Goal: Information Seeking & Learning: Understand process/instructions

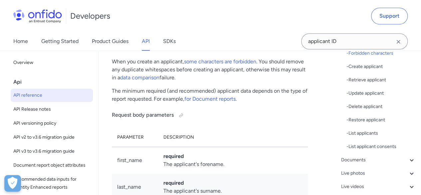
scroll to position [200, 0]
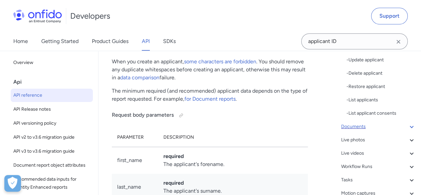
click at [390, 127] on div "Documents" at bounding box center [378, 127] width 75 height 8
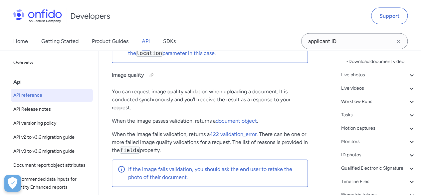
scroll to position [200, 0]
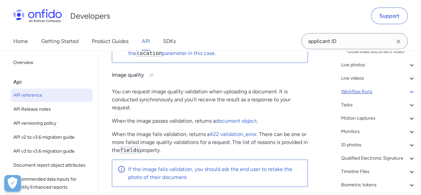
click at [410, 93] on icon at bounding box center [412, 92] width 4 height 2
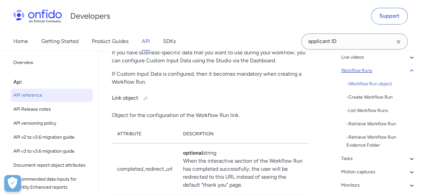
scroll to position [100, 0]
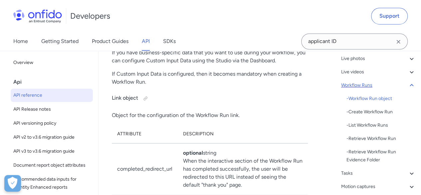
click at [408, 83] on icon at bounding box center [412, 85] width 8 height 8
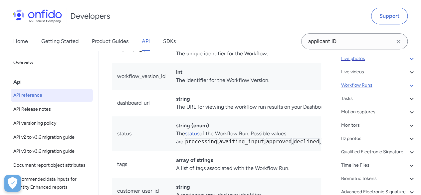
click at [408, 60] on icon at bounding box center [412, 59] width 8 height 8
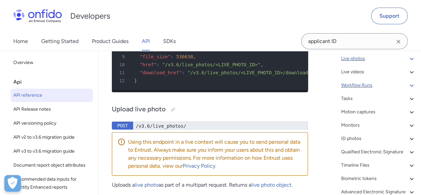
scroll to position [16155, 0]
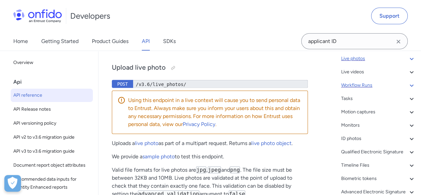
drag, startPoint x: 258, startPoint y: 126, endPoint x: 144, endPoint y: 128, distance: 113.9
copy span "/v3.6/documents/<DOCUMENT_ID>/video/download"
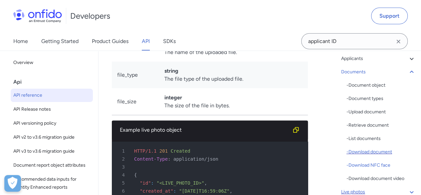
scroll to position [40, 0]
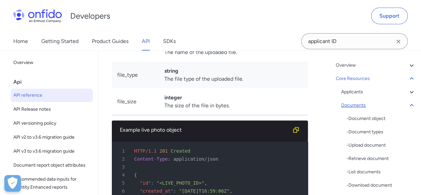
click at [378, 106] on div "Documents" at bounding box center [378, 105] width 75 height 8
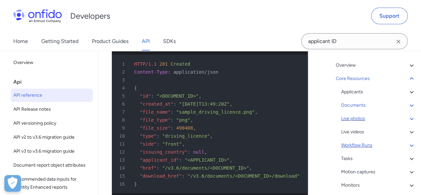
click at [373, 119] on div "Live photos" at bounding box center [378, 119] width 75 height 8
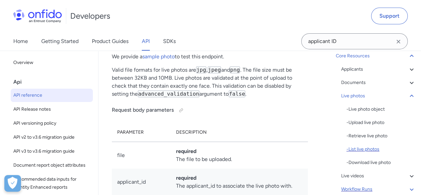
scroll to position [73, 0]
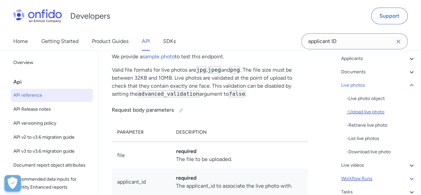
click at [370, 110] on div "- Upload live photo" at bounding box center [381, 112] width 69 height 8
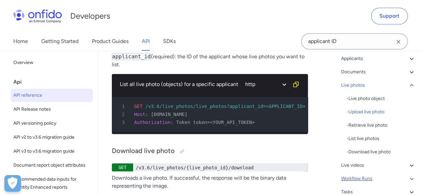
scroll to position [16718, 0]
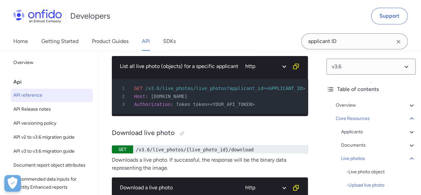
scroll to position [16683, 0]
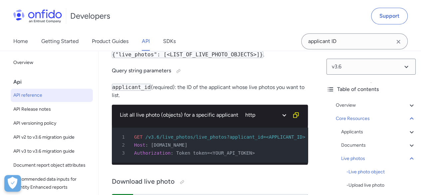
scroll to position [16667, 0]
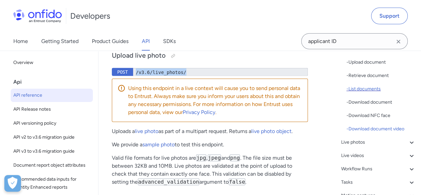
scroll to position [133, 0]
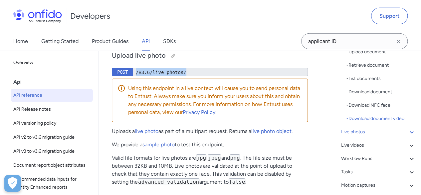
click at [361, 133] on div "Live photos" at bounding box center [378, 132] width 75 height 8
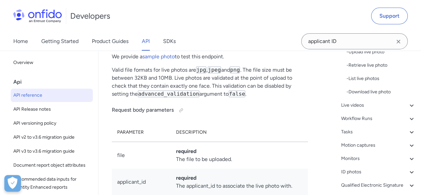
drag, startPoint x: 162, startPoint y: 93, endPoint x: 300, endPoint y: 108, distance: 138.4
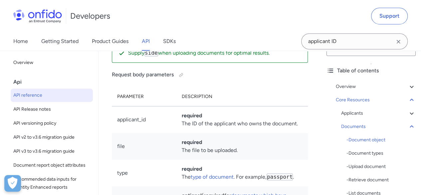
scroll to position [33, 0]
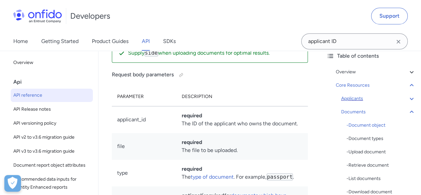
click at [358, 101] on div "Applicants" at bounding box center [378, 99] width 75 height 8
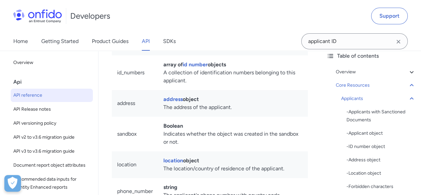
scroll to position [8939, 0]
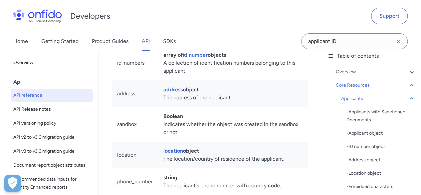
drag, startPoint x: 135, startPoint y: 82, endPoint x: 302, endPoint y: 86, distance: 167.3
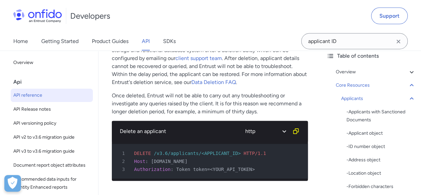
scroll to position [12137, 0]
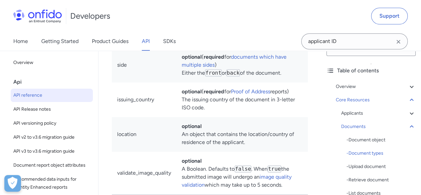
scroll to position [33, 0]
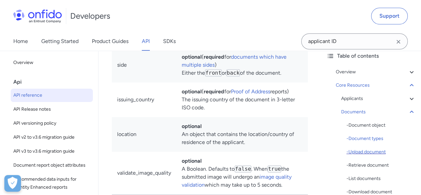
click at [377, 151] on div "- Upload document" at bounding box center [381, 152] width 69 height 8
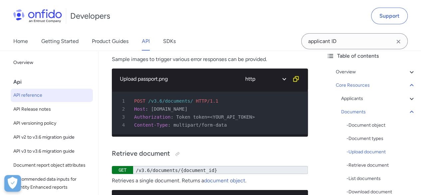
scroll to position [14838, 0]
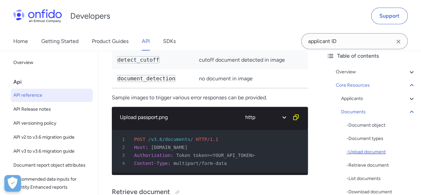
click at [363, 152] on div "- Upload document" at bounding box center [381, 152] width 69 height 8
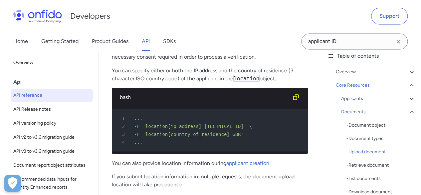
click at [363, 152] on div "- Upload document" at bounding box center [381, 152] width 69 height 8
drag, startPoint x: 181, startPoint y: 113, endPoint x: 276, endPoint y: 122, distance: 95.8
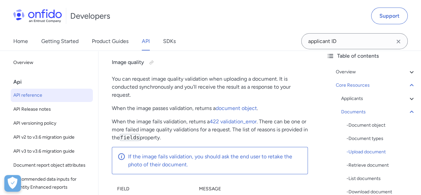
scroll to position [0, 0]
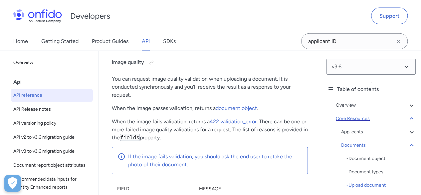
click at [348, 117] on div "Core Resources" at bounding box center [376, 119] width 80 height 8
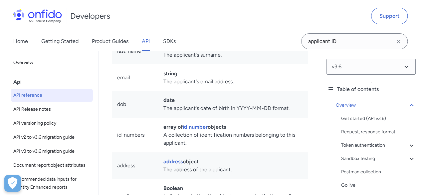
scroll to position [8878, 0]
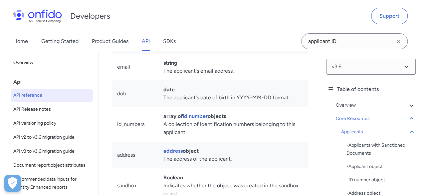
drag, startPoint x: 153, startPoint y: 90, endPoint x: 252, endPoint y: 96, distance: 98.8
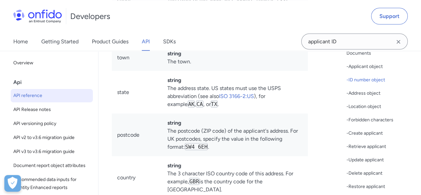
scroll to position [33, 0]
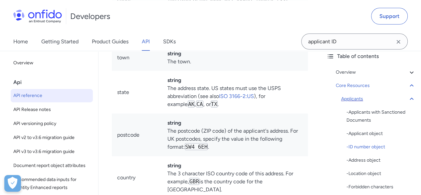
click at [410, 98] on icon at bounding box center [412, 98] width 4 height 2
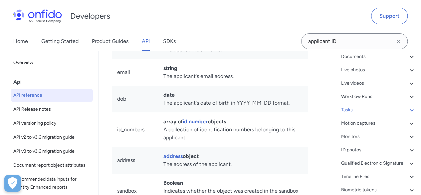
scroll to position [55, 0]
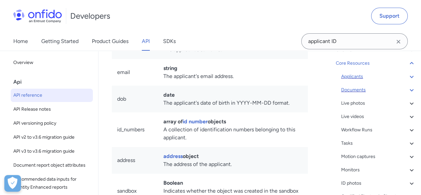
click at [359, 88] on div "Documents" at bounding box center [378, 90] width 75 height 8
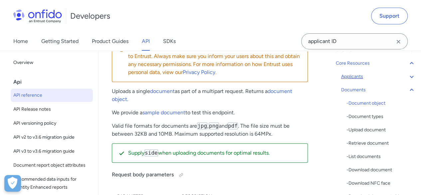
scroll to position [14059, 0]
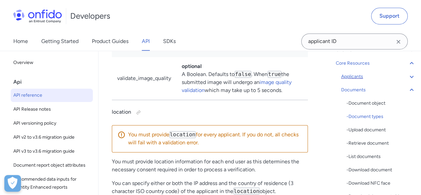
scroll to position [14326, 0]
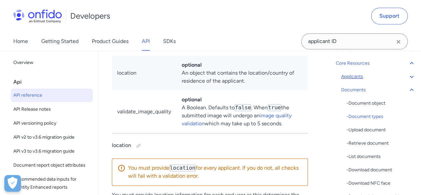
copy code "passport"
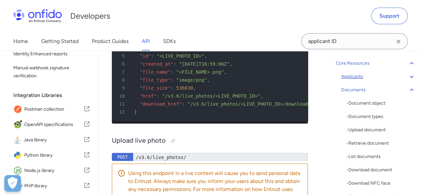
scroll to position [16058, 0]
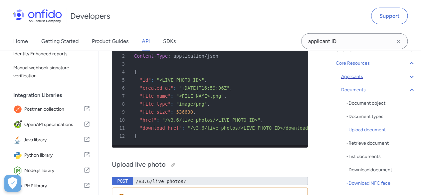
click at [372, 130] on div "- Upload document" at bounding box center [381, 130] width 69 height 8
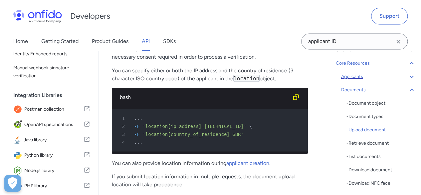
drag, startPoint x: 146, startPoint y: 110, endPoint x: 278, endPoint y: 118, distance: 132.1
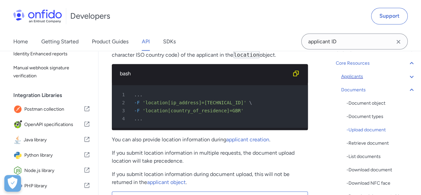
scroll to position [14505, 0]
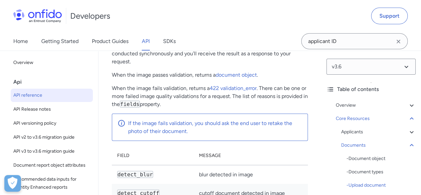
scroll to position [14672, 0]
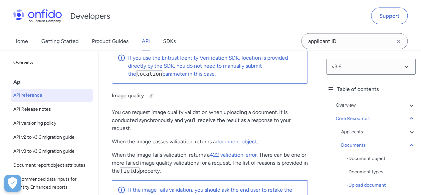
scroll to position [14572, 0]
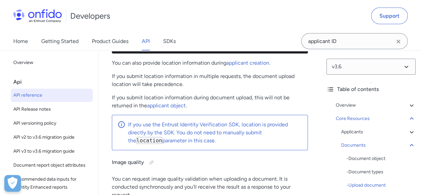
drag, startPoint x: 160, startPoint y: 115, endPoint x: 262, endPoint y: 120, distance: 102.4
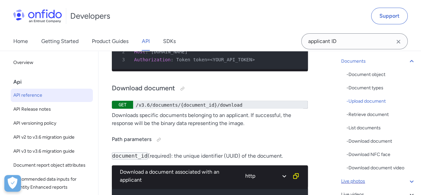
scroll to position [100, 0]
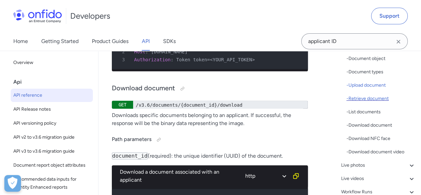
click at [370, 97] on div "- Retrieve document" at bounding box center [381, 99] width 69 height 8
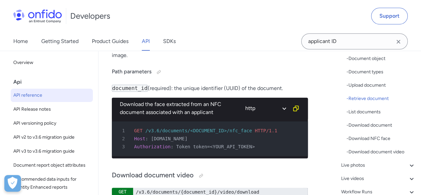
scroll to position [0, 0]
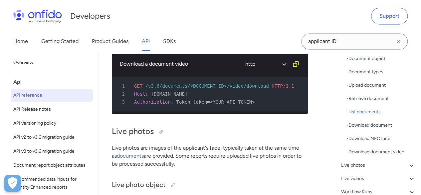
scroll to position [15636, 0]
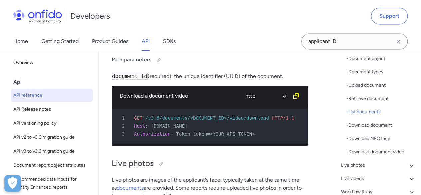
drag, startPoint x: 218, startPoint y: 158, endPoint x: 145, endPoint y: 160, distance: 73.0
copy span "/v3.6/documents?applicant_id="
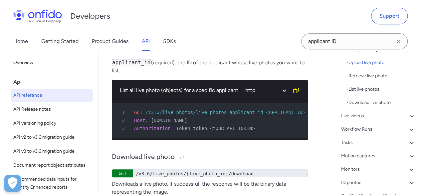
scroll to position [133, 0]
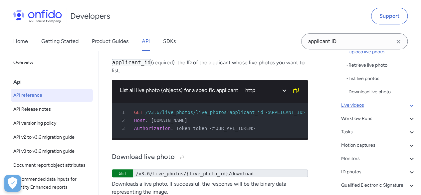
click at [384, 104] on div "Live videos" at bounding box center [378, 105] width 75 height 8
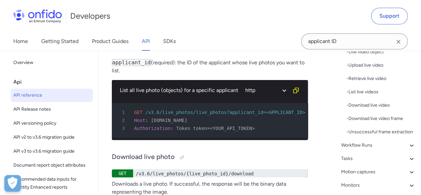
scroll to position [17461, 0]
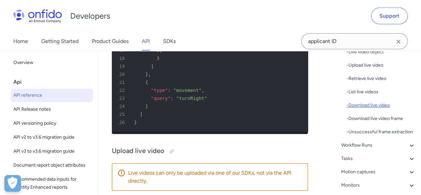
click at [381, 104] on div "- Download live video" at bounding box center [381, 105] width 69 height 8
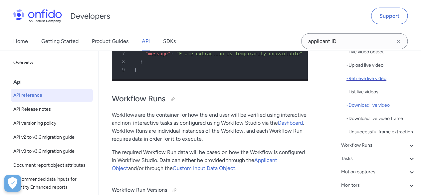
click at [363, 79] on div "- Retrieve live video" at bounding box center [381, 79] width 69 height 8
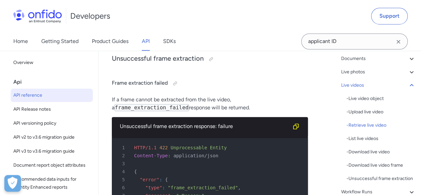
scroll to position [67, 0]
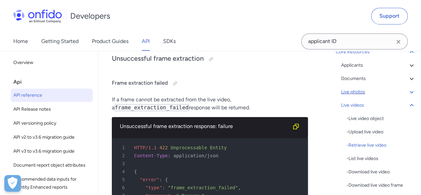
click at [365, 93] on div "Live photos" at bounding box center [378, 92] width 75 height 8
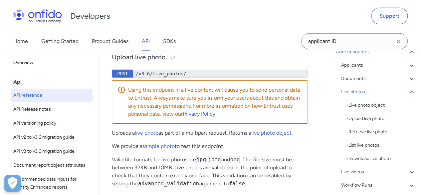
scroll to position [16155, 0]
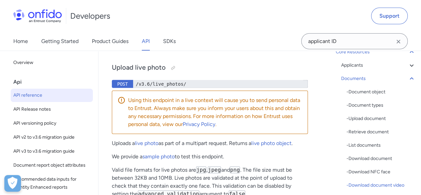
drag, startPoint x: 145, startPoint y: 126, endPoint x: 256, endPoint y: 128, distance: 111.3
copy span "/v3.6/documents/<DOCUMENT_ID>/video/download"
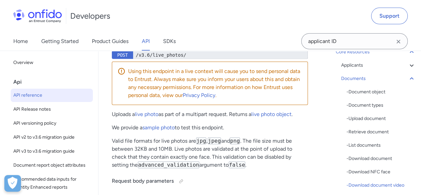
scroll to position [16222, 0]
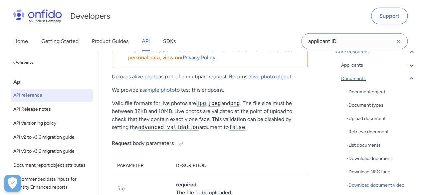
click at [410, 79] on icon at bounding box center [412, 78] width 4 height 2
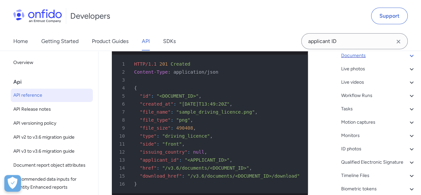
scroll to position [100, 0]
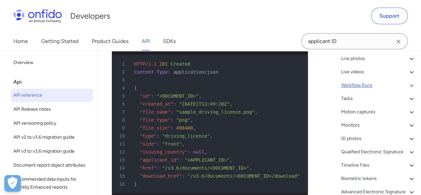
click at [408, 86] on icon at bounding box center [412, 85] width 8 height 8
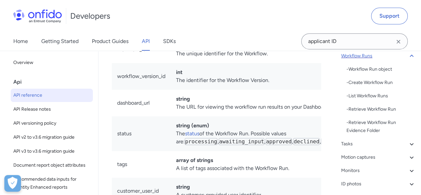
scroll to position [100, 0]
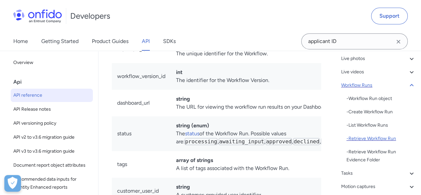
click at [365, 139] on div "- Retrieve Workflow Run" at bounding box center [381, 139] width 69 height 8
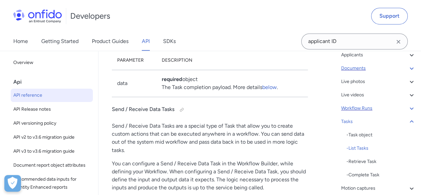
scroll to position [67, 0]
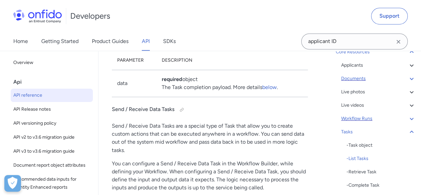
click at [361, 120] on div "Workflow Runs" at bounding box center [378, 119] width 75 height 8
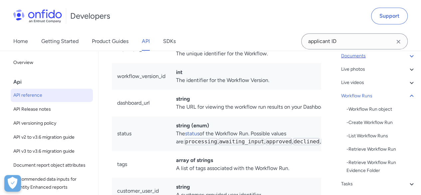
scroll to position [100, 0]
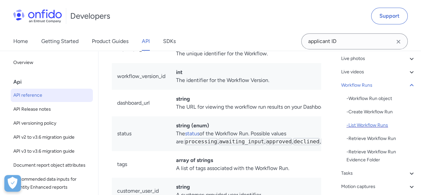
click at [371, 124] on div "- List Workflow Runs" at bounding box center [381, 125] width 69 height 8
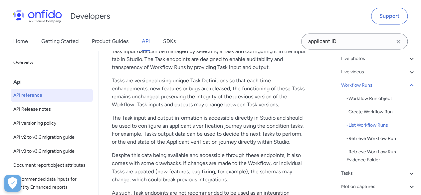
scroll to position [21983, 0]
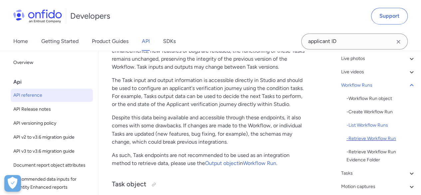
click at [358, 139] on div "- Retrieve Workflow Run" at bounding box center [381, 139] width 69 height 8
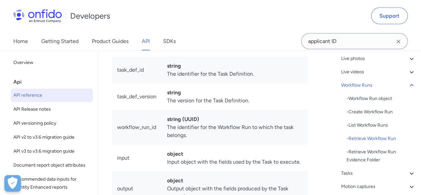
scroll to position [22164, 0]
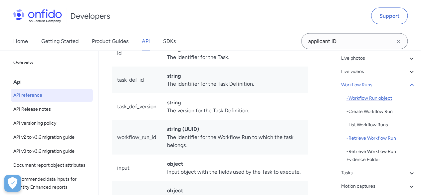
click at [373, 100] on div "- Workflow Run object" at bounding box center [381, 99] width 69 height 8
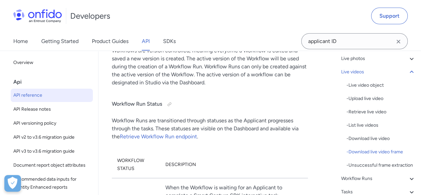
scroll to position [18627, 0]
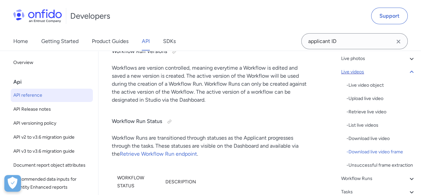
click at [408, 70] on icon at bounding box center [412, 72] width 8 height 8
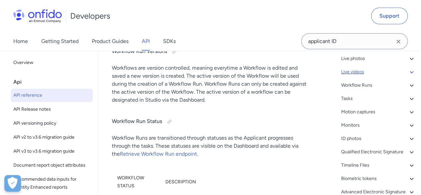
scroll to position [17461, 0]
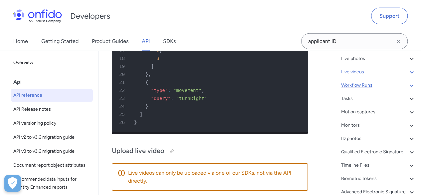
click at [408, 86] on icon at bounding box center [412, 85] width 8 height 8
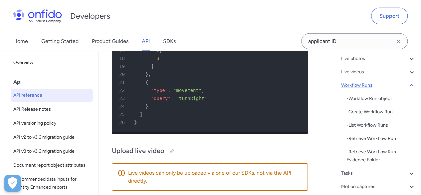
scroll to position [19104, 0]
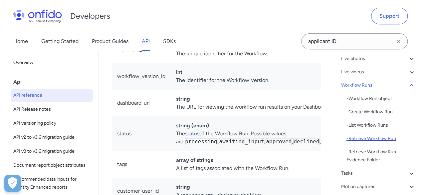
click at [388, 140] on div "- Retrieve Workflow Run" at bounding box center [381, 139] width 69 height 8
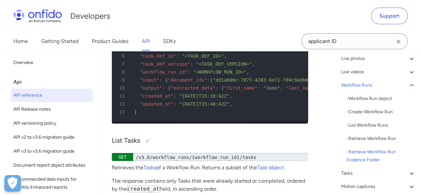
scroll to position [22464, 0]
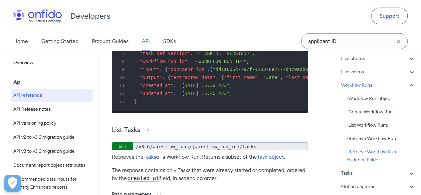
drag, startPoint x: 280, startPoint y: 125, endPoint x: 145, endPoint y: 126, distance: 134.6
click at [363, 126] on div "- List Workflow Runs" at bounding box center [381, 125] width 69 height 8
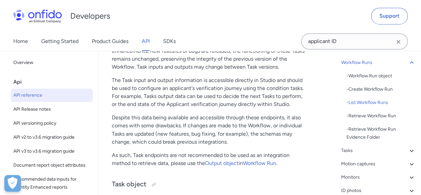
scroll to position [133, 0]
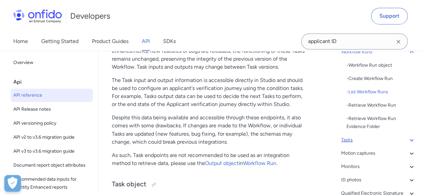
click at [368, 141] on div "Tasks" at bounding box center [378, 140] width 75 height 8
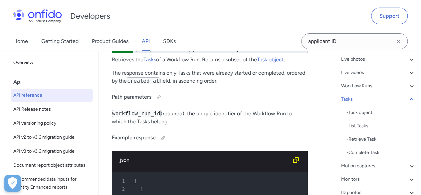
scroll to position [67, 0]
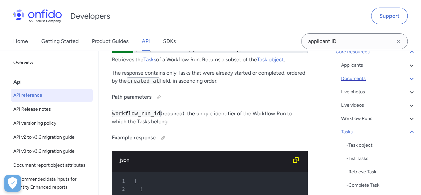
click at [398, 130] on div "Tasks" at bounding box center [378, 132] width 75 height 8
click at [408, 120] on icon at bounding box center [412, 119] width 8 height 8
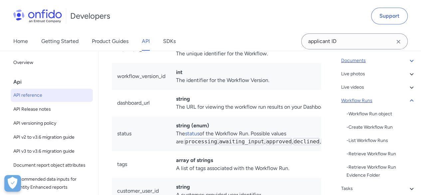
scroll to position [100, 0]
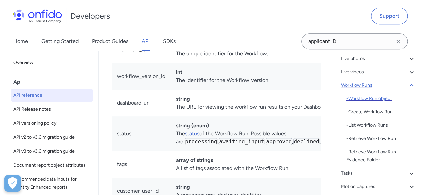
click at [368, 97] on div "- Workflow Run object" at bounding box center [381, 99] width 69 height 8
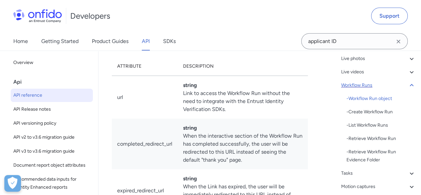
scroll to position [19793, 0]
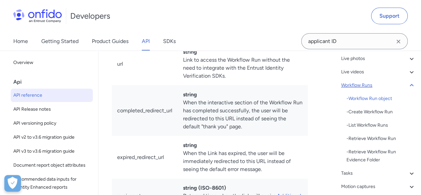
drag, startPoint x: 185, startPoint y: 108, endPoint x: 263, endPoint y: 112, distance: 78.4
drag, startPoint x: 175, startPoint y: 110, endPoint x: 249, endPoint y: 109, distance: 74.0
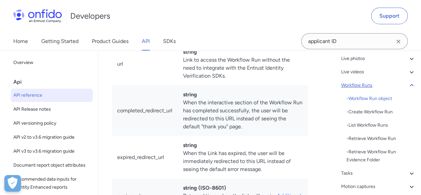
drag, startPoint x: 175, startPoint y: 108, endPoint x: 279, endPoint y: 109, distance: 103.9
drag, startPoint x: 183, startPoint y: 107, endPoint x: 239, endPoint y: 109, distance: 55.7
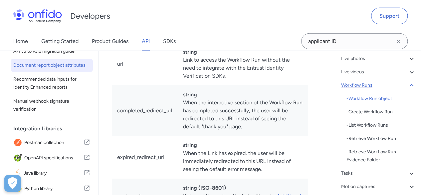
scroll to position [167, 0]
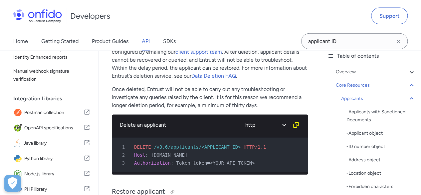
scroll to position [121, 0]
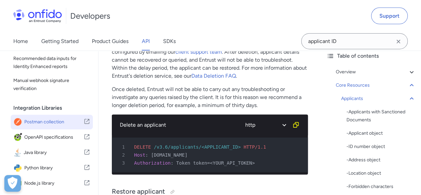
click at [50, 127] on span "Postman collection" at bounding box center [53, 121] width 59 height 9
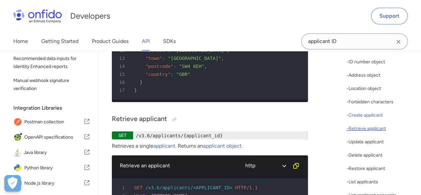
scroll to position [133, 0]
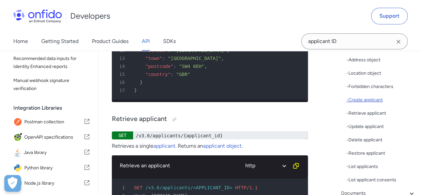
click at [362, 102] on div "- Create applicant" at bounding box center [381, 100] width 69 height 8
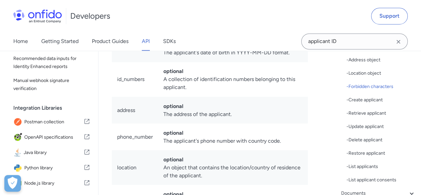
scroll to position [10610, 0]
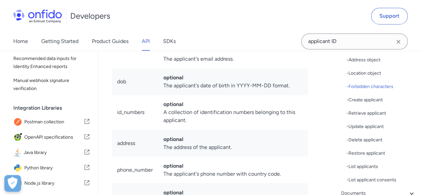
drag, startPoint x: 148, startPoint y: 80, endPoint x: 193, endPoint y: 127, distance: 65.7
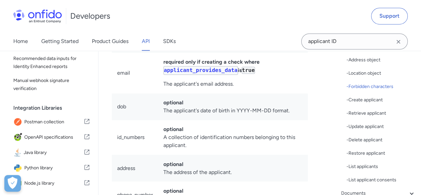
scroll to position [10544, 0]
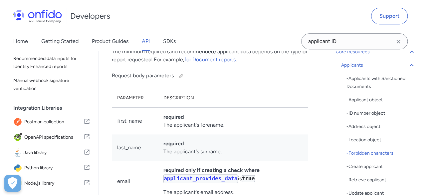
scroll to position [0, 0]
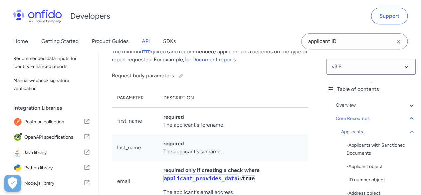
click at [408, 131] on icon at bounding box center [412, 132] width 8 height 8
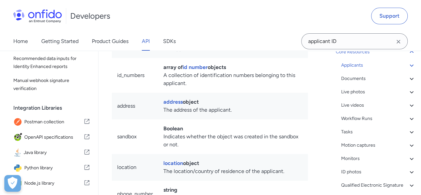
scroll to position [8939, 0]
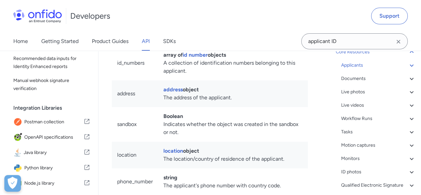
click at [322, 18] on div "Developers Support" at bounding box center [210, 16] width 421 height 32
